Goal: Book appointment/travel/reservation

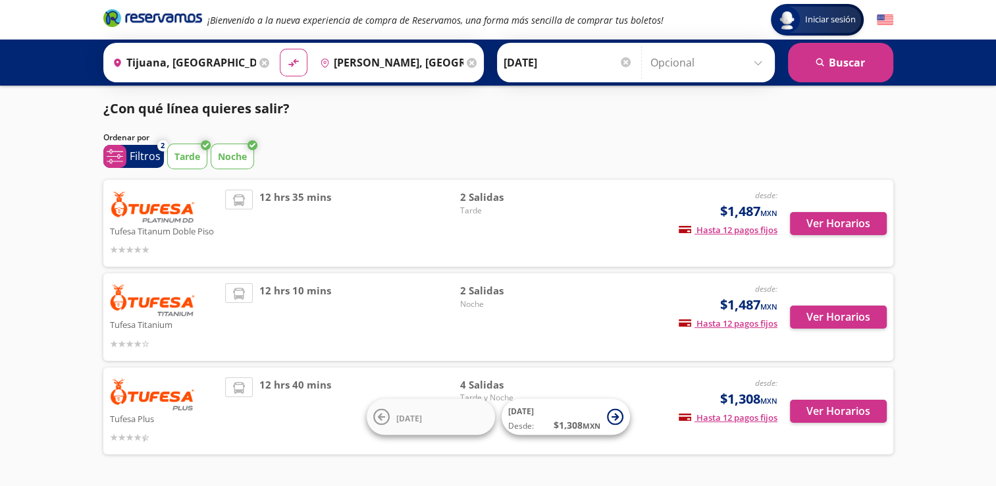
click at [182, 155] on p "Tarde" at bounding box center [187, 156] width 26 height 14
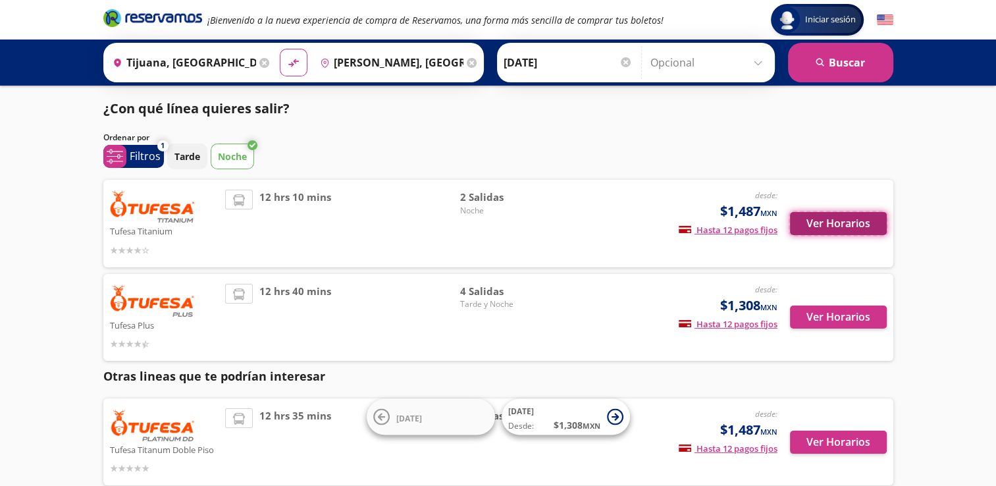
click at [833, 222] on button "Ver Horarios" at bounding box center [838, 223] width 97 height 23
click at [196, 159] on p "Tarde" at bounding box center [187, 156] width 26 height 14
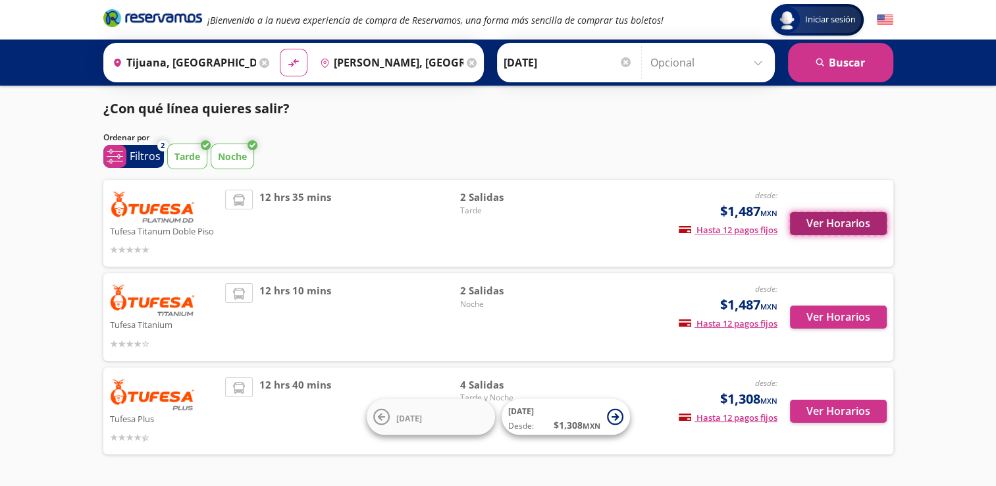
click at [842, 227] on button "Ver Horarios" at bounding box center [838, 223] width 97 height 23
